Goal: Information Seeking & Learning: Stay updated

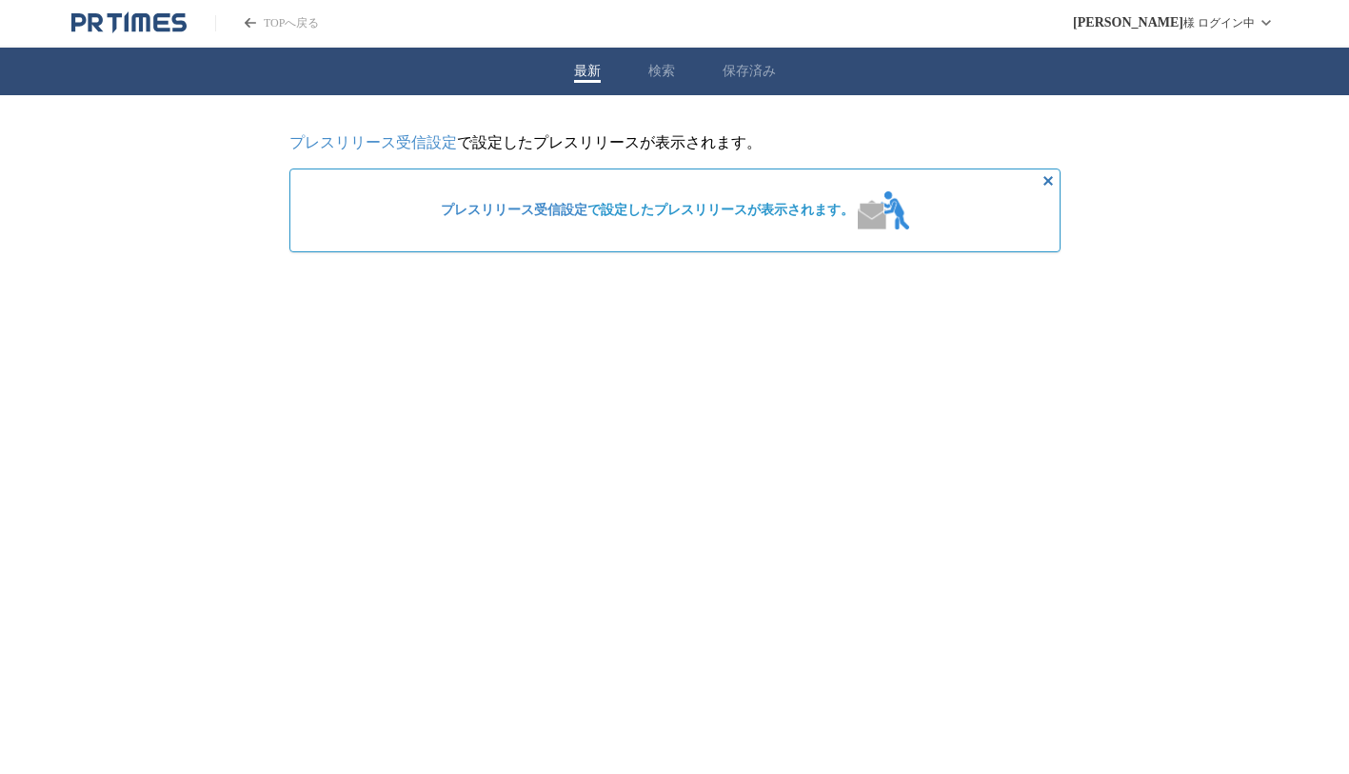
click at [745, 75] on button "保存済み" at bounding box center [749, 71] width 53 height 17
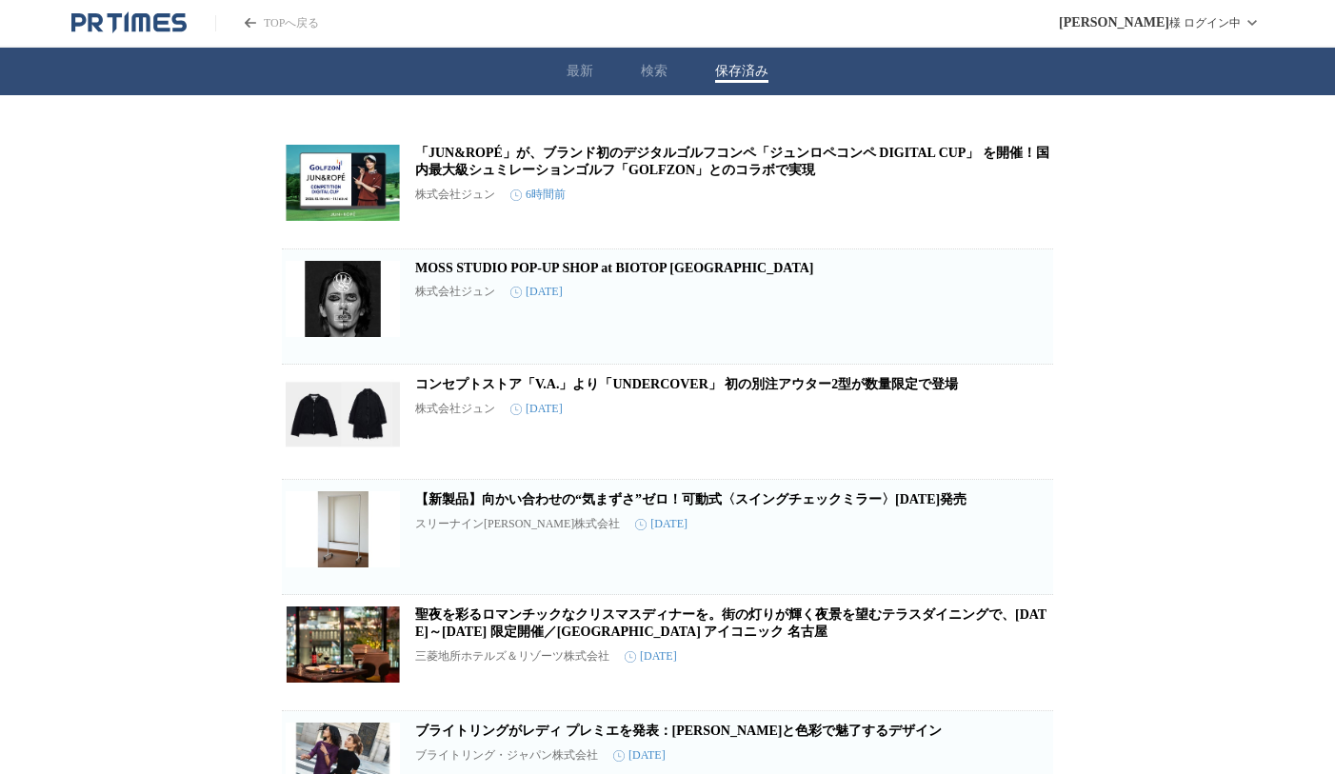
click at [622, 167] on link "「JUN&ROPÉ」が、ブランド初のデジタルゴルフコンペ「ジュンロペコンペ DIGITAL CUP」 を開催！国内最大級シュミレーションゴルフ「GOLFZON…" at bounding box center [732, 161] width 634 height 31
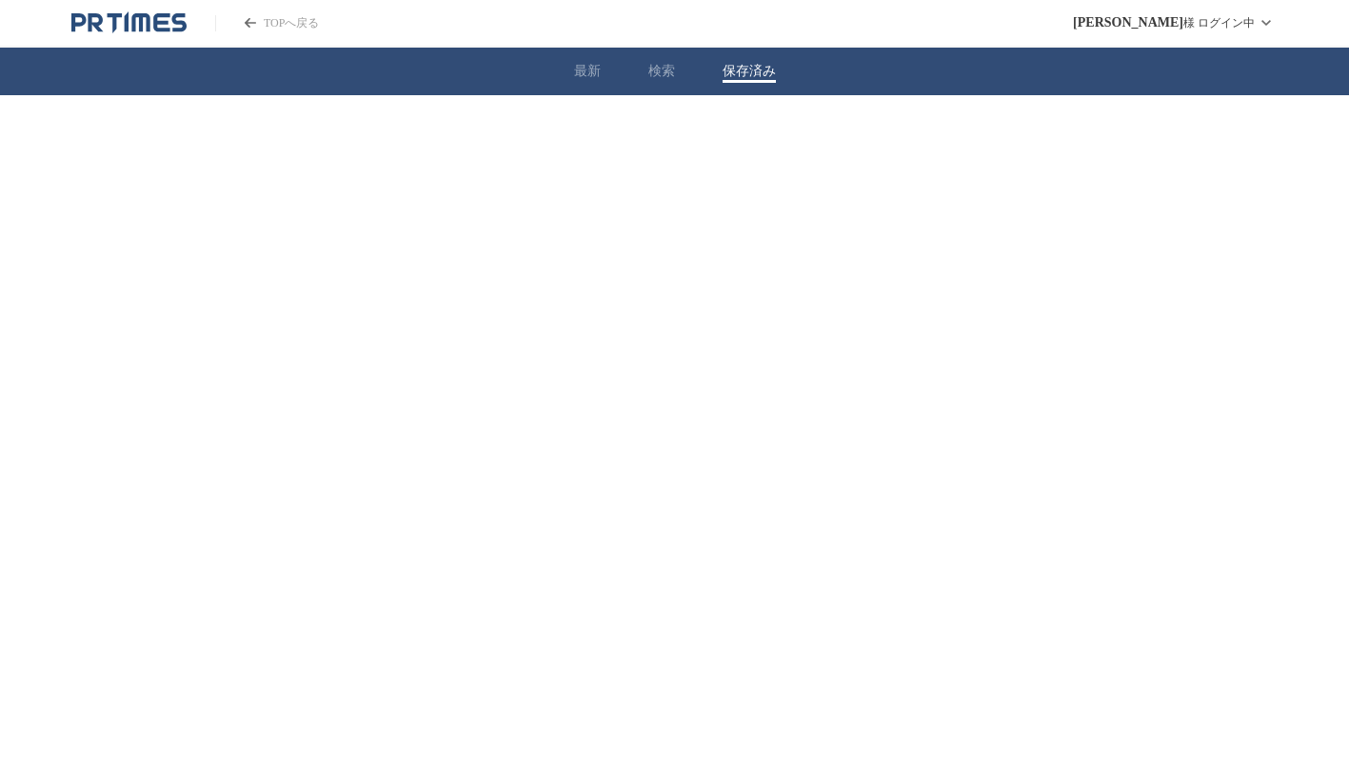
click at [751, 66] on button "保存済み" at bounding box center [749, 71] width 53 height 17
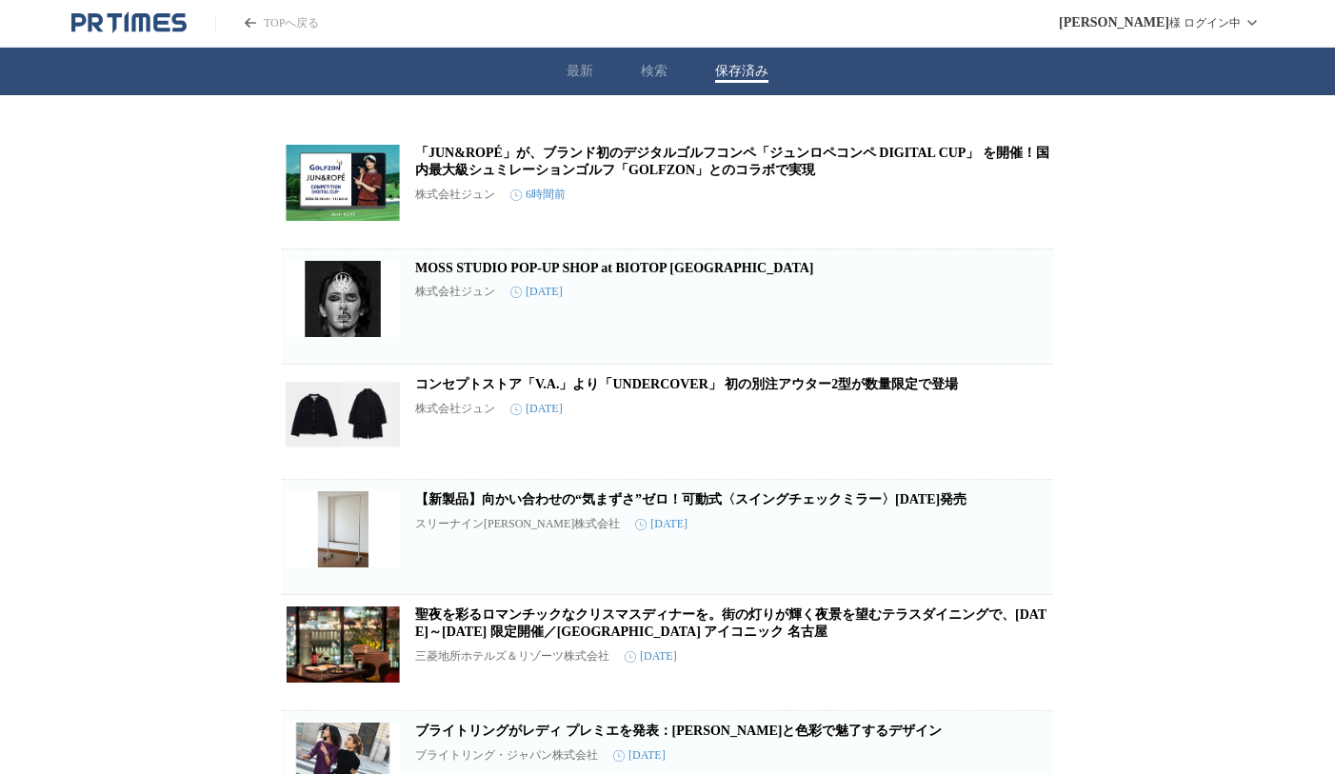
scroll to position [339, 0]
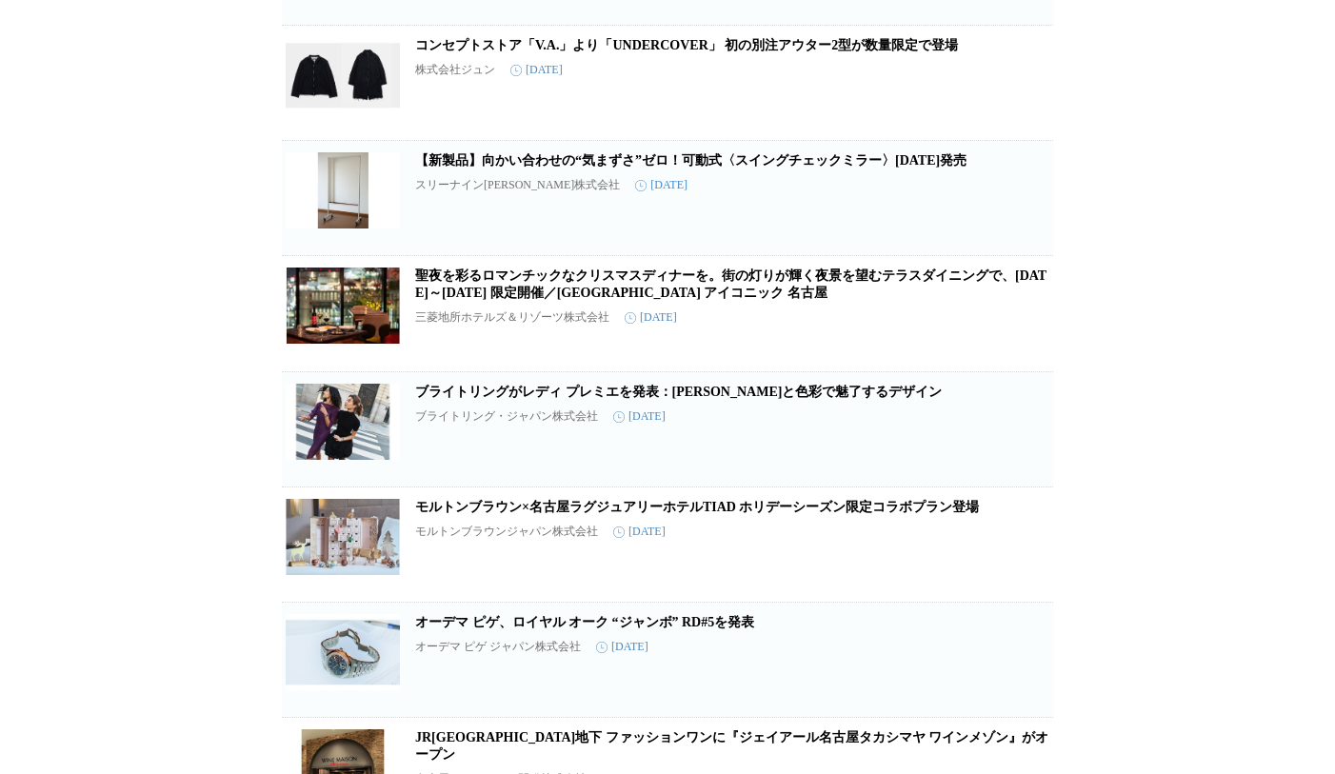
click at [665, 399] on link "ブライトリングがレディ プレミエを発表：[PERSON_NAME]と色彩で魅了するデザイン" at bounding box center [678, 392] width 526 height 14
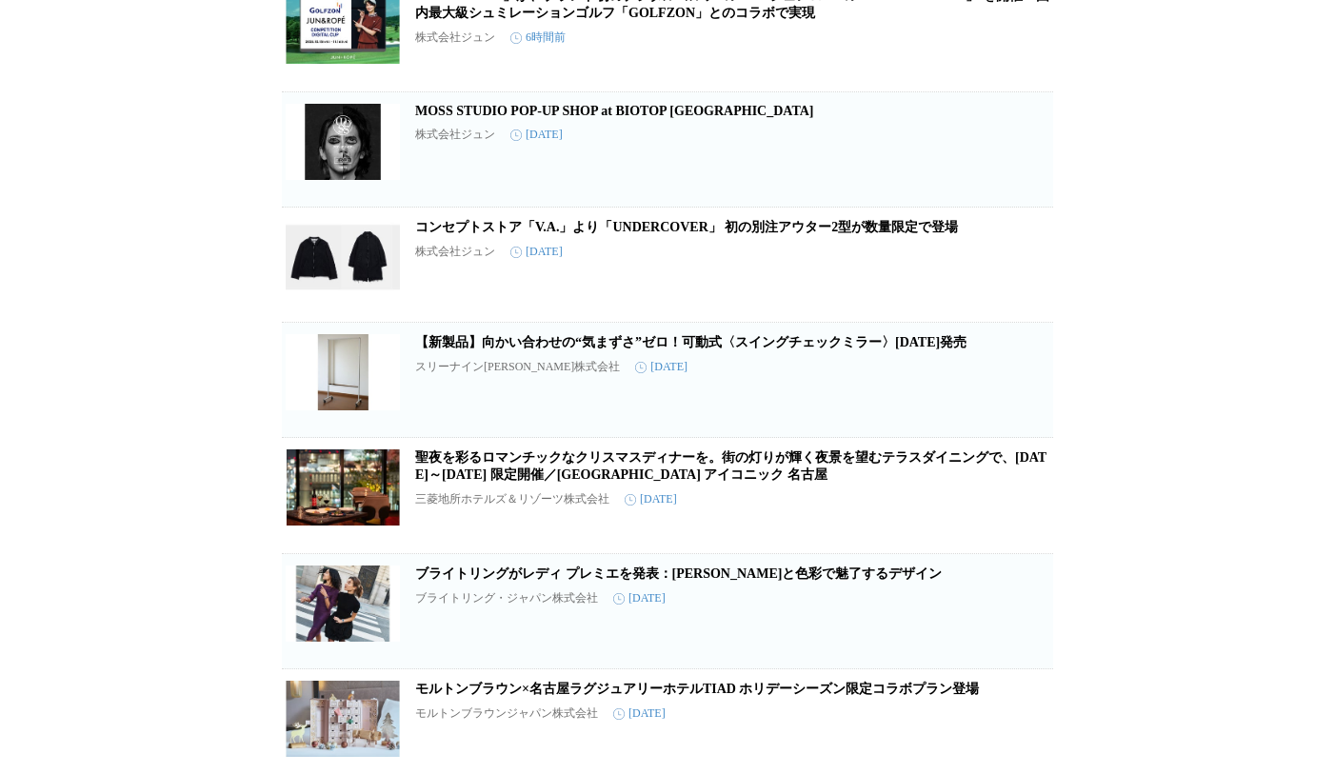
scroll to position [0, 0]
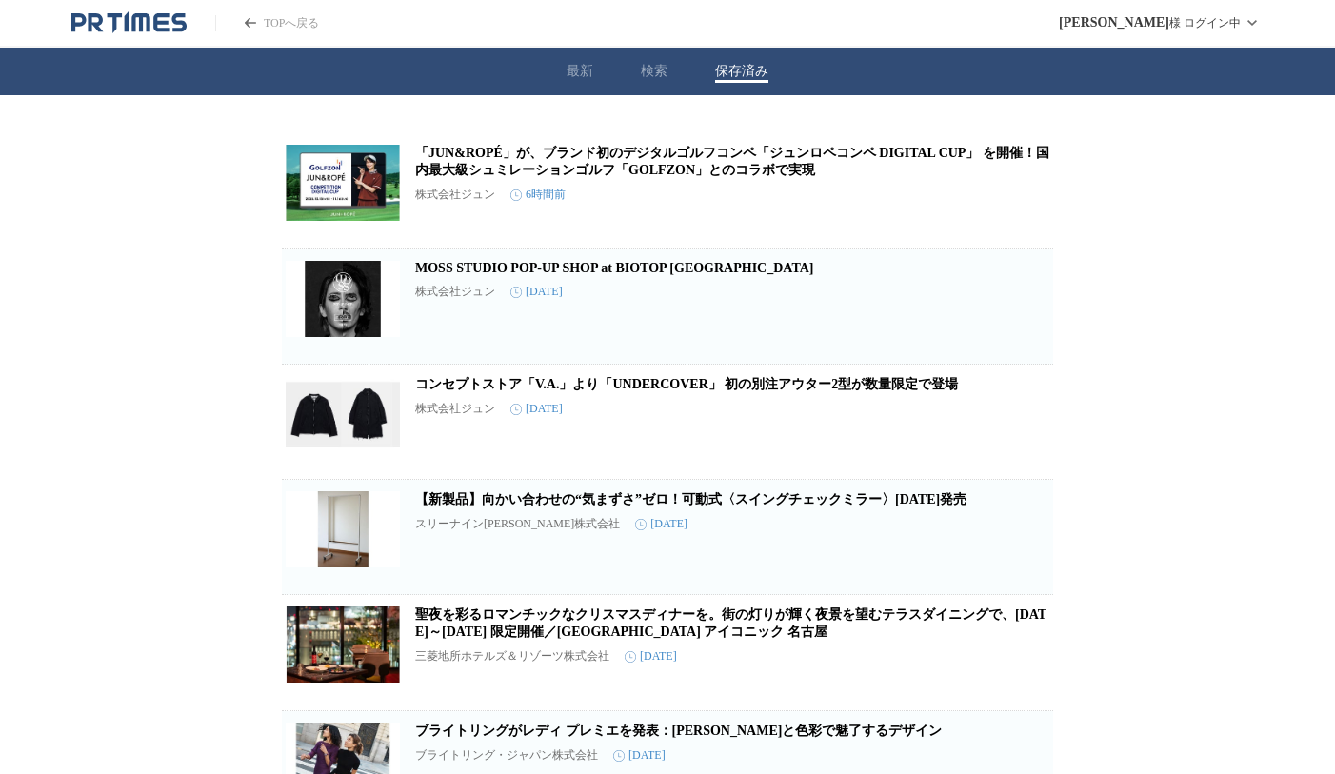
click at [692, 506] on link "【新製品】向かい合わせの“気まずさ”ゼロ！可動式〈スイングチェックミラー〉[DATE]発売" at bounding box center [690, 499] width 551 height 14
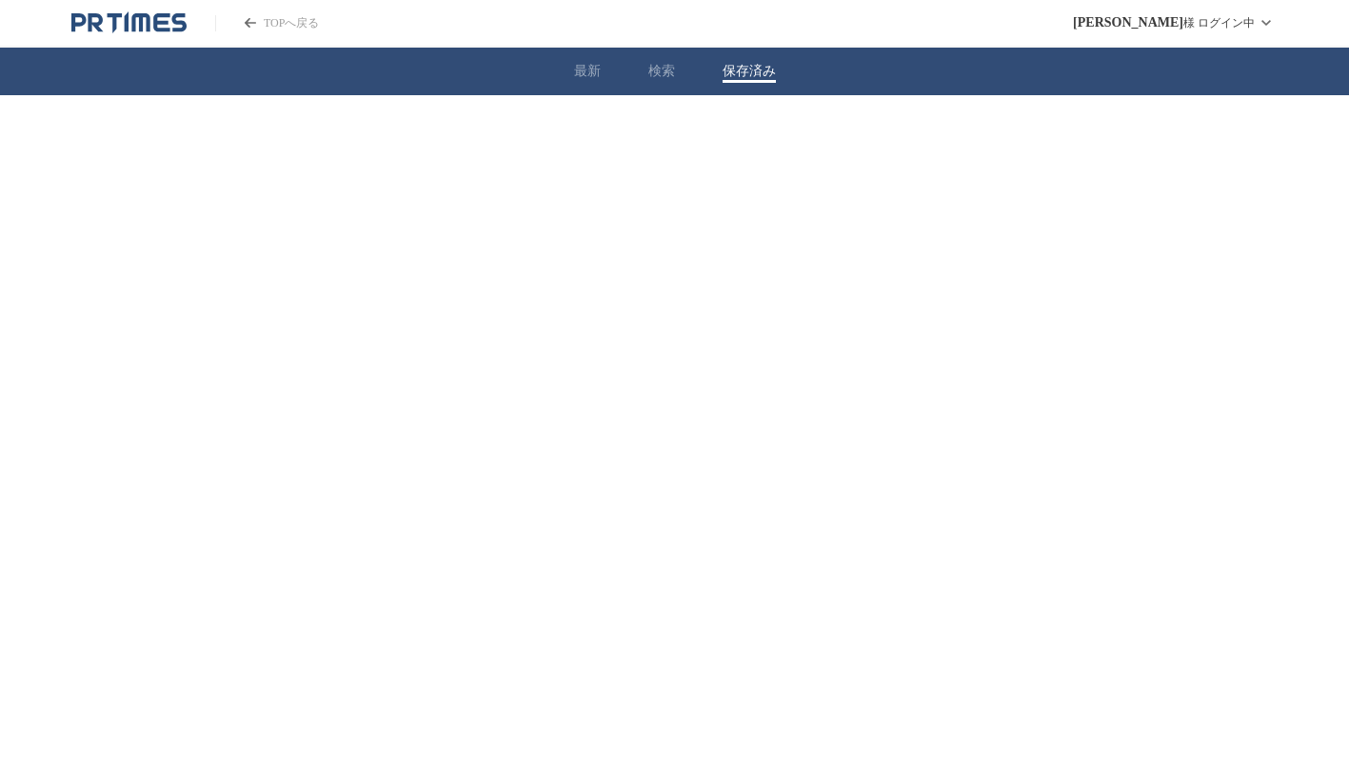
click at [732, 63] on button "保存済み" at bounding box center [749, 71] width 53 height 17
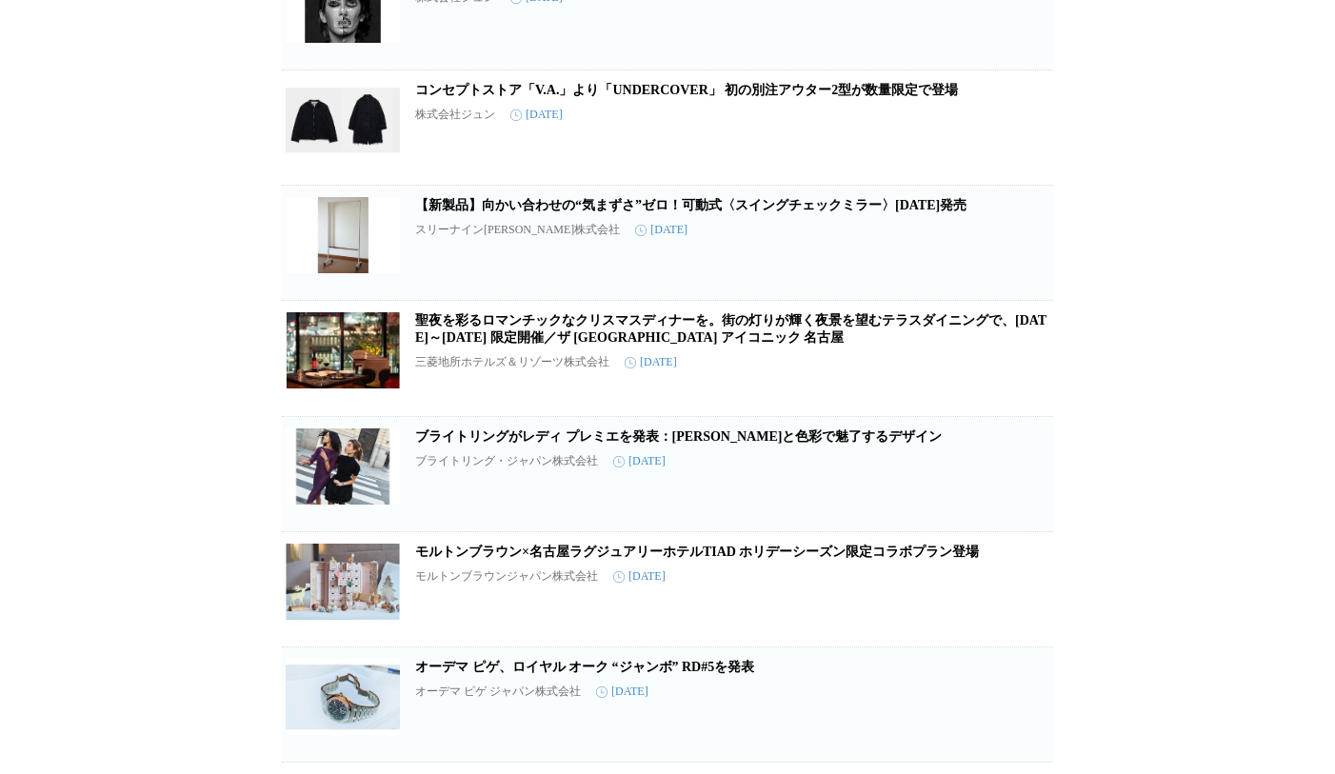
scroll to position [299, 0]
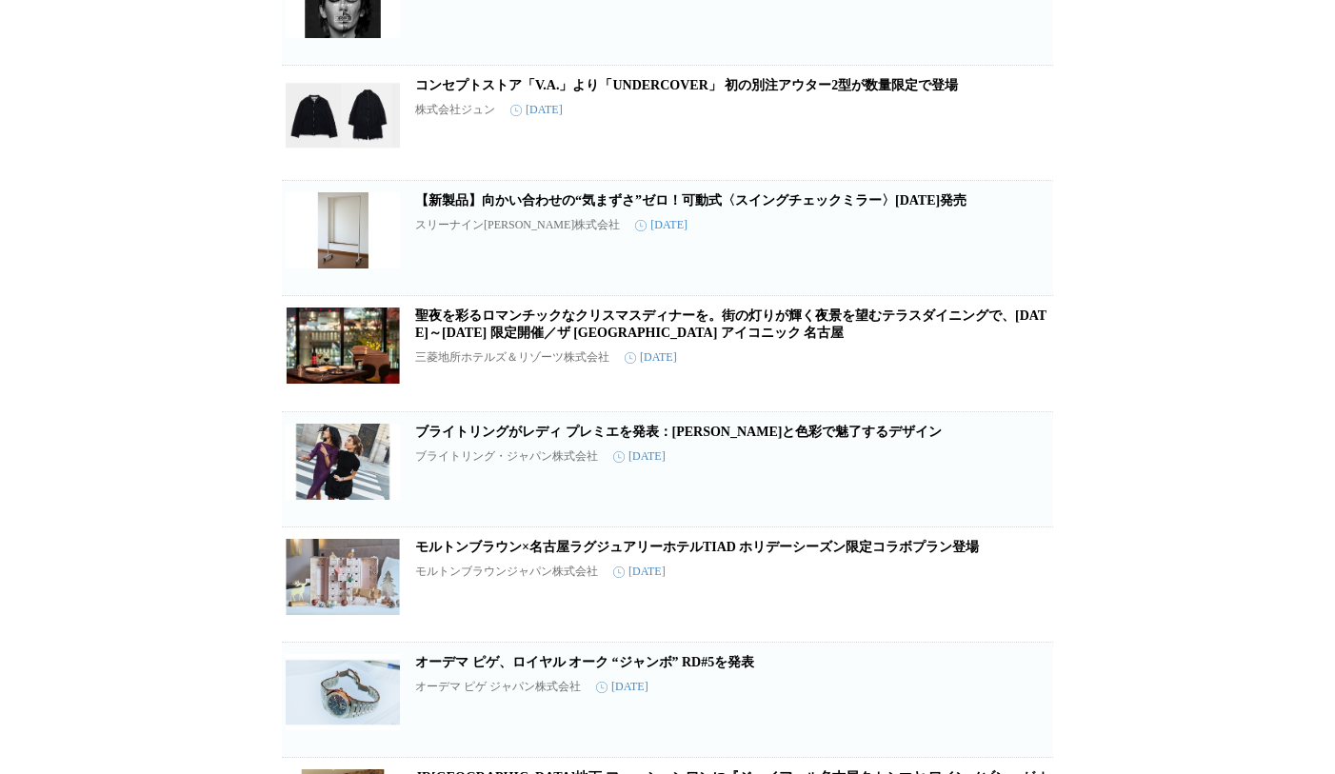
click at [633, 439] on link "ブライトリングがレディ プレミエを発表：[PERSON_NAME]と色彩で魅了するデザイン" at bounding box center [678, 432] width 526 height 14
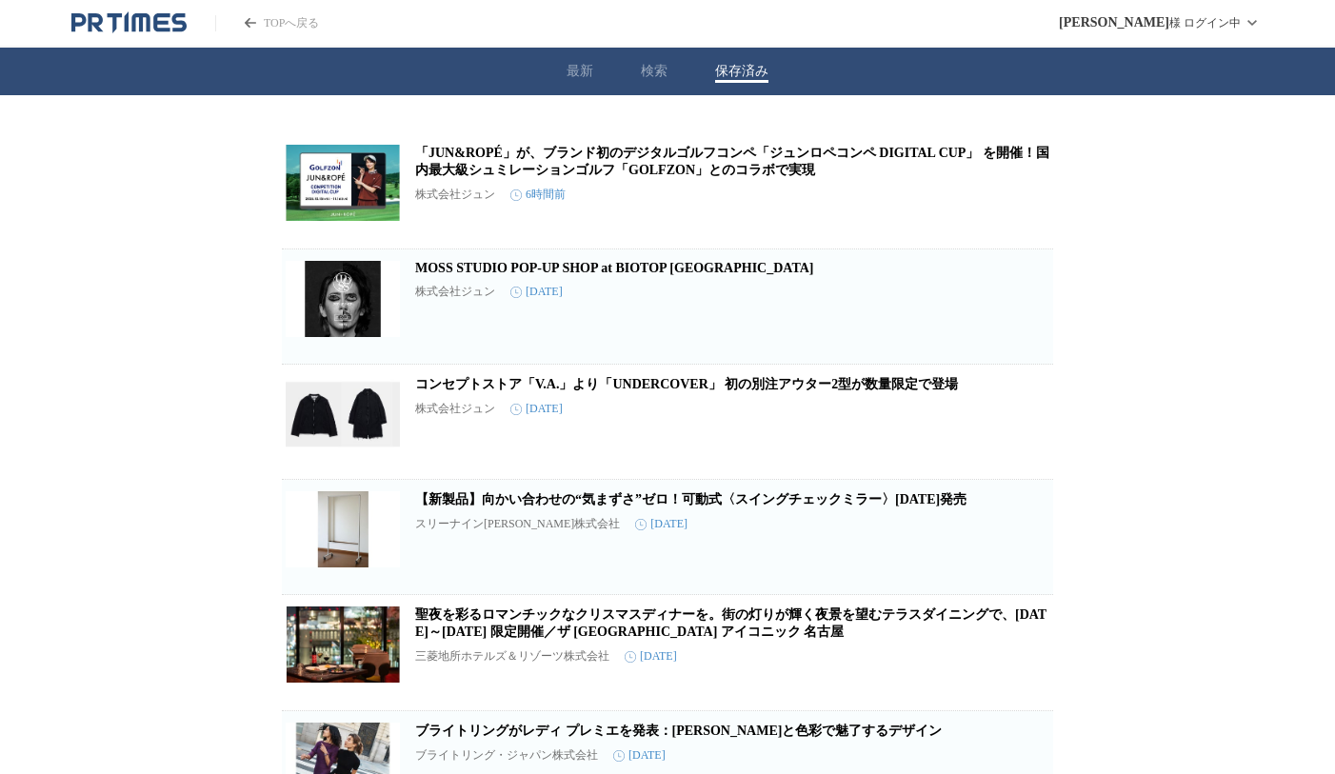
scroll to position [487, 0]
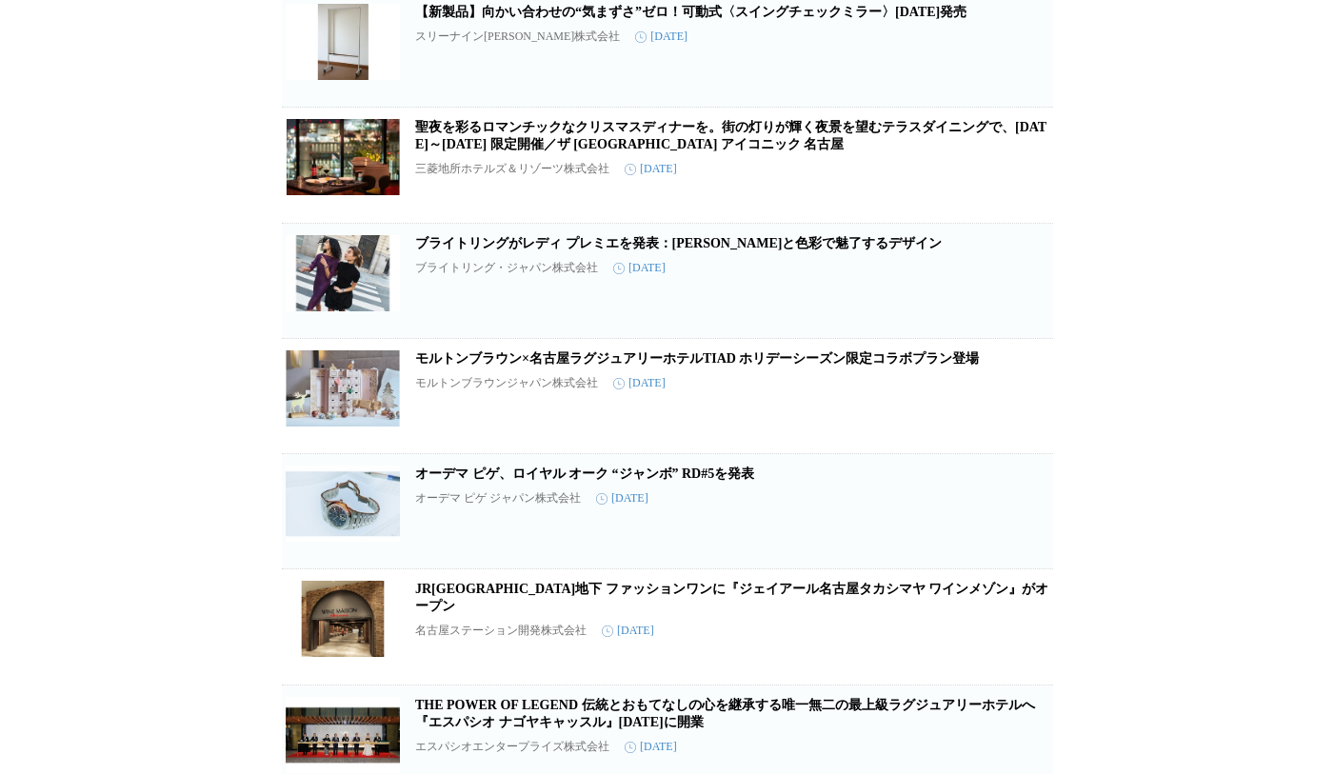
click at [548, 19] on link "【新製品】向かい合わせの“気まずさ”ゼロ！可動式〈スイングチェックミラー〉[DATE]発売" at bounding box center [690, 12] width 551 height 14
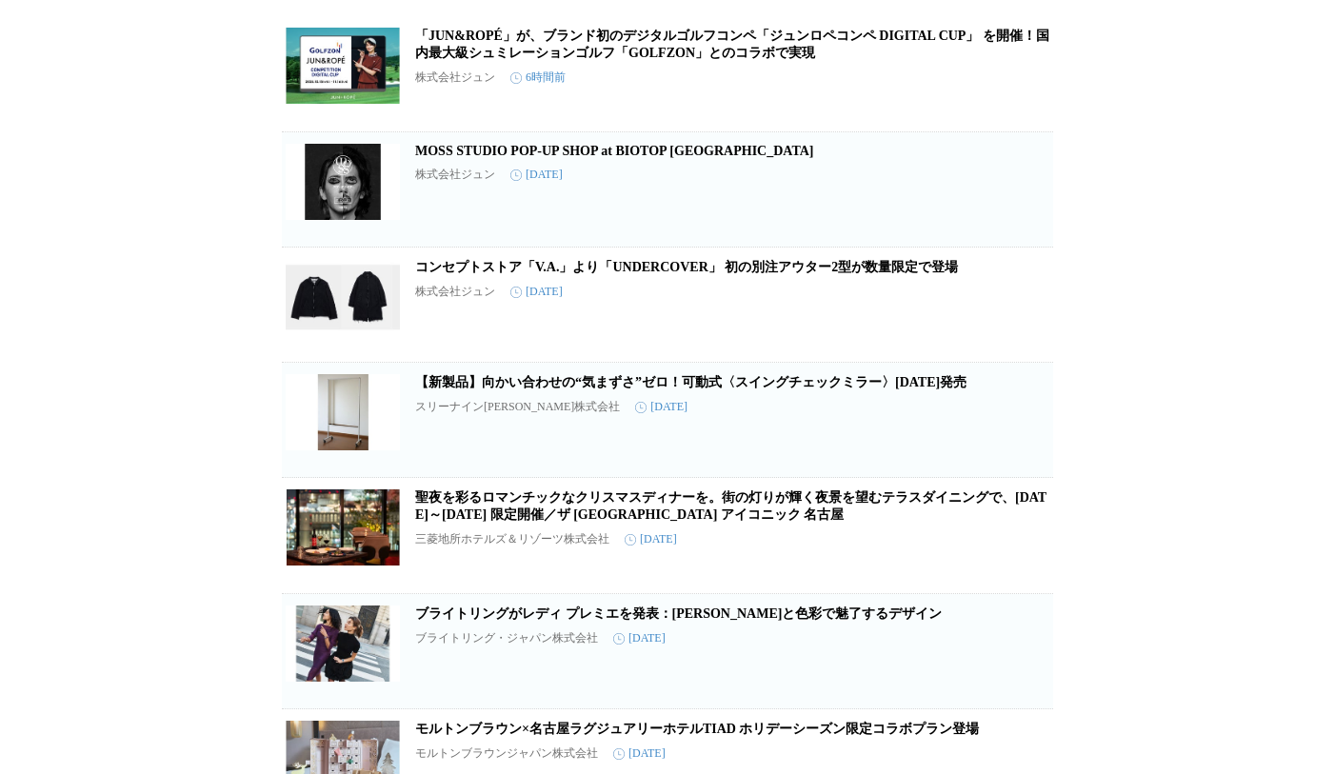
scroll to position [0, 0]
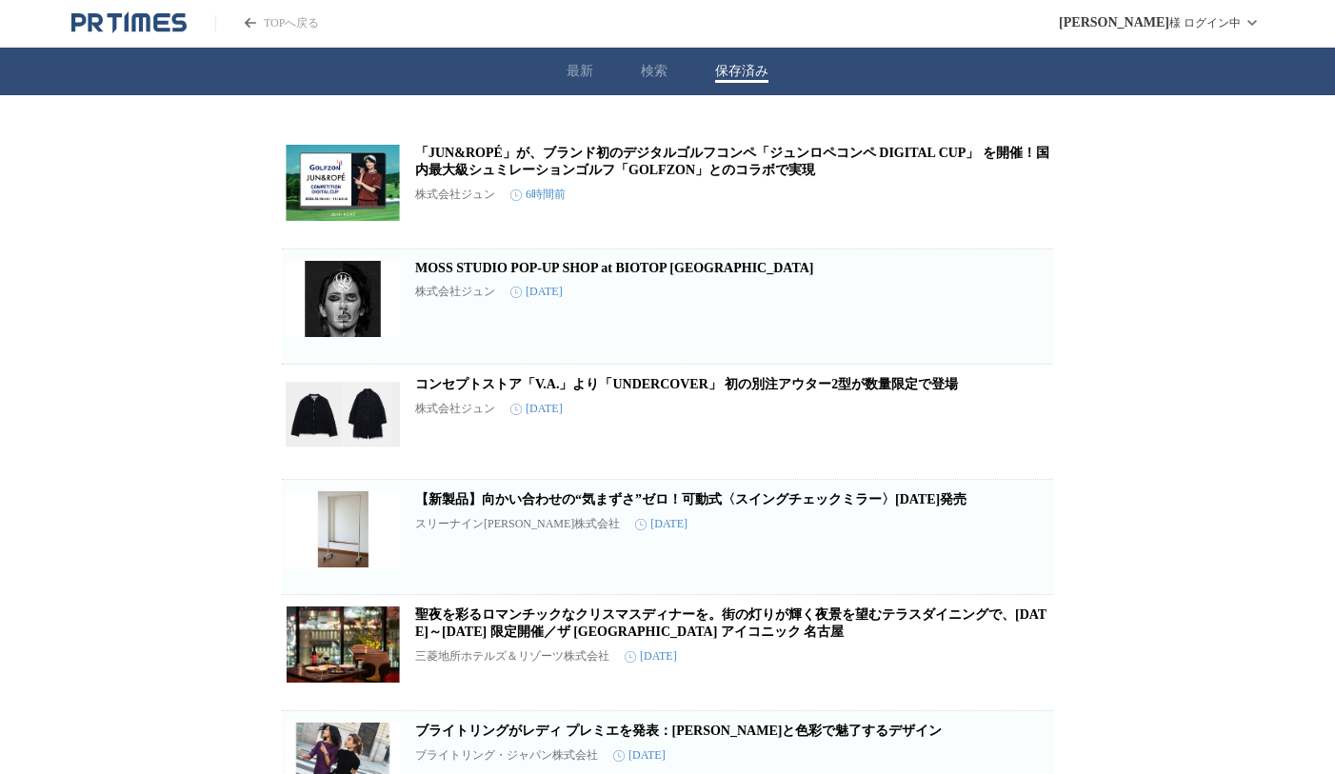
click at [530, 159] on link "「JUN&ROPÉ」が、ブランド初のデジタルゴルフコンペ「ジュンロペコンペ DIGITAL CUP」 を開催！国内最大級シュミレーションゴルフ「GOLFZON…" at bounding box center [732, 161] width 634 height 31
